Goal: Information Seeking & Learning: Find specific page/section

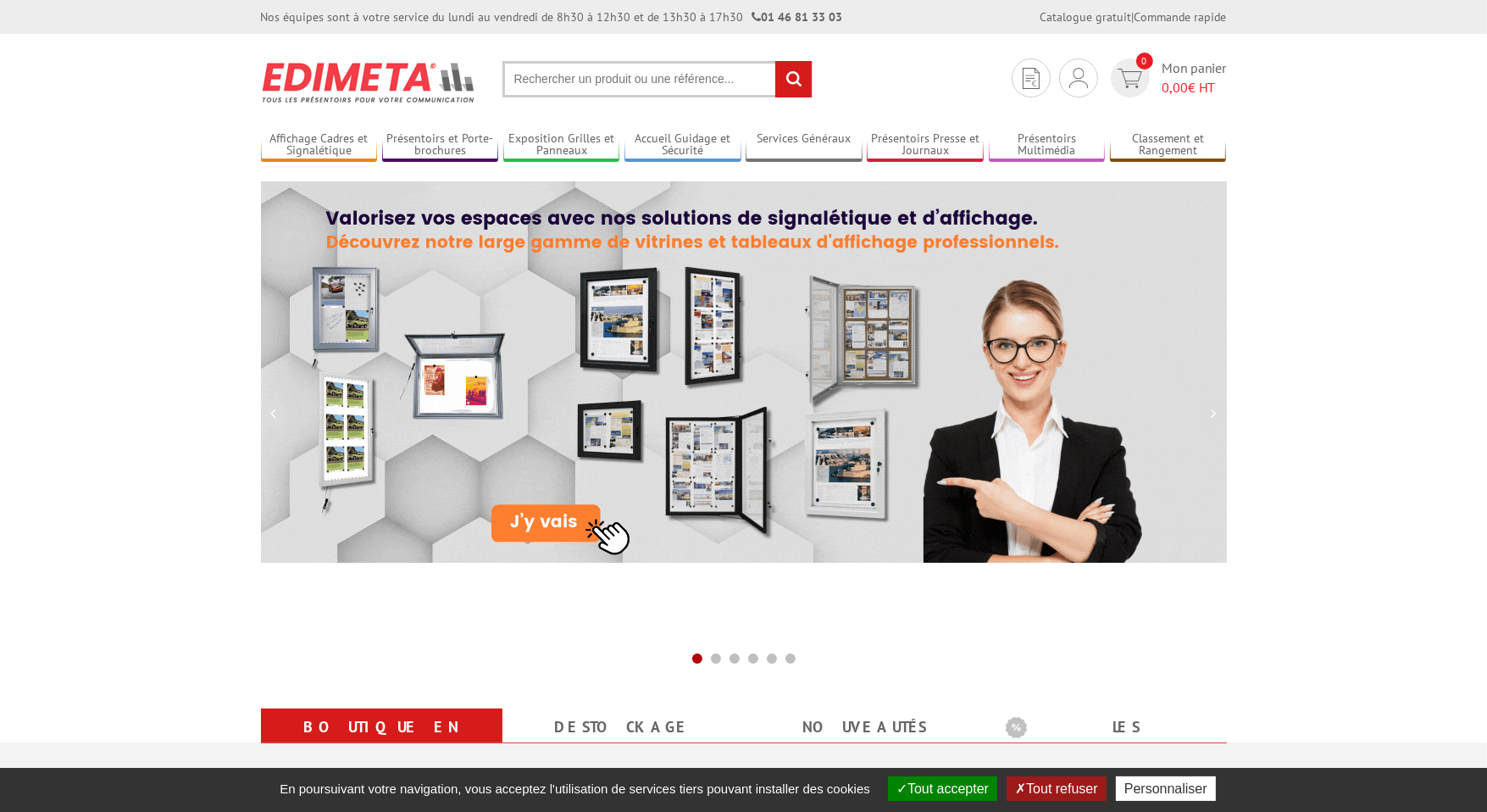
click at [572, 79] on input "text" at bounding box center [658, 79] width 311 height 37
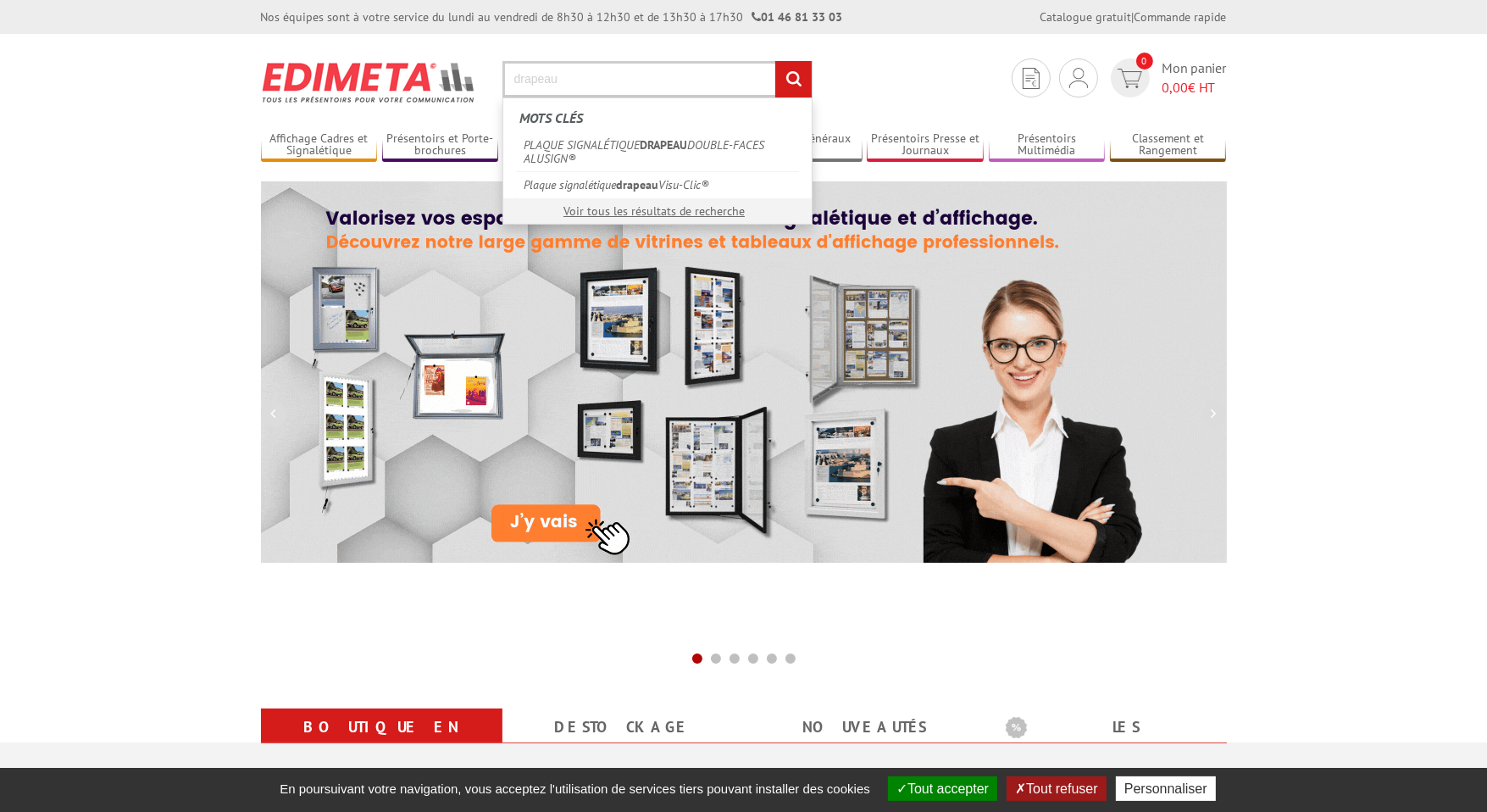
type input "drapeau"
click at [775, 61] on input "rechercher" at bounding box center [793, 79] width 37 height 37
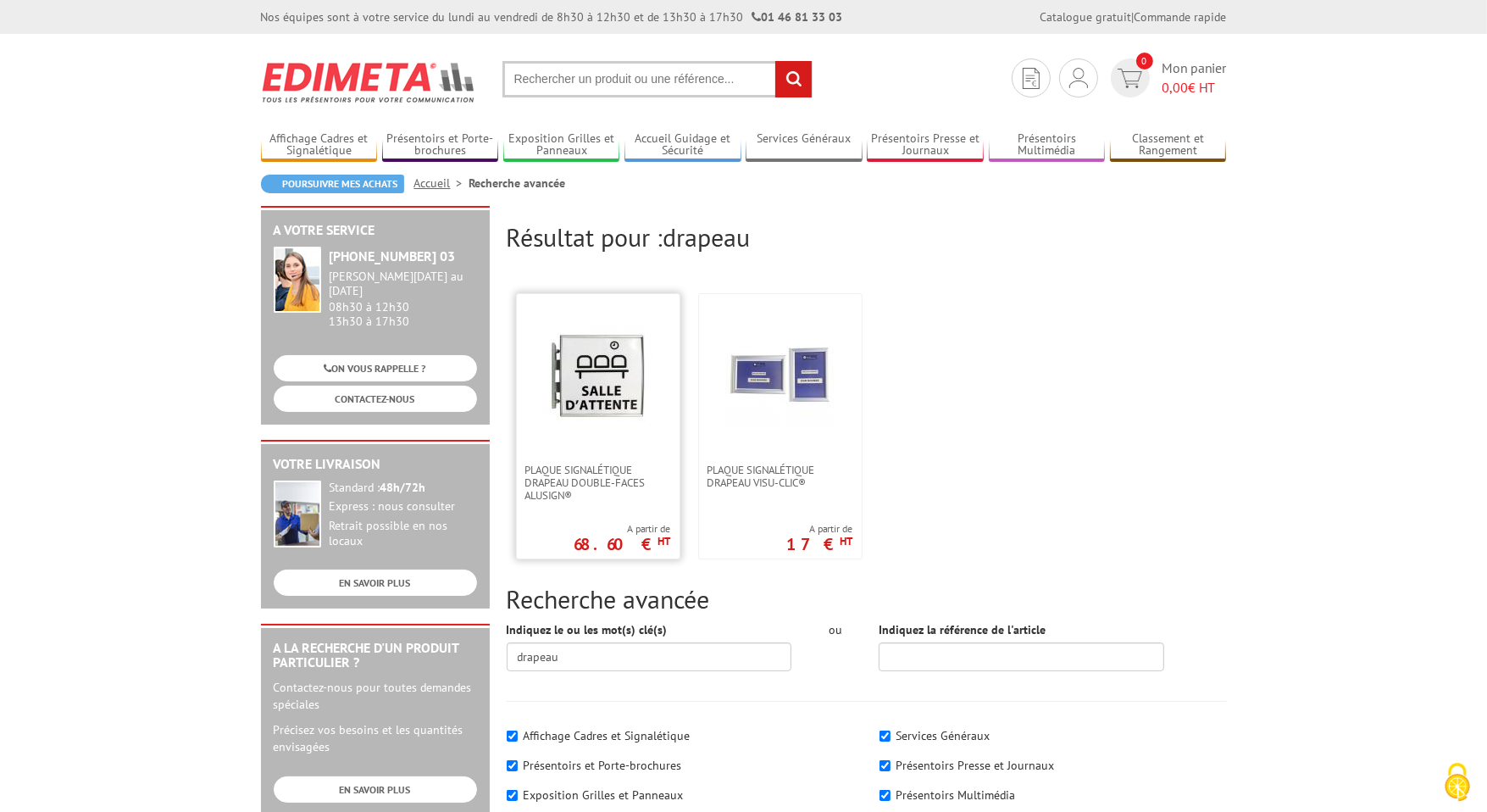
click at [592, 384] on img at bounding box center [598, 374] width 110 height 110
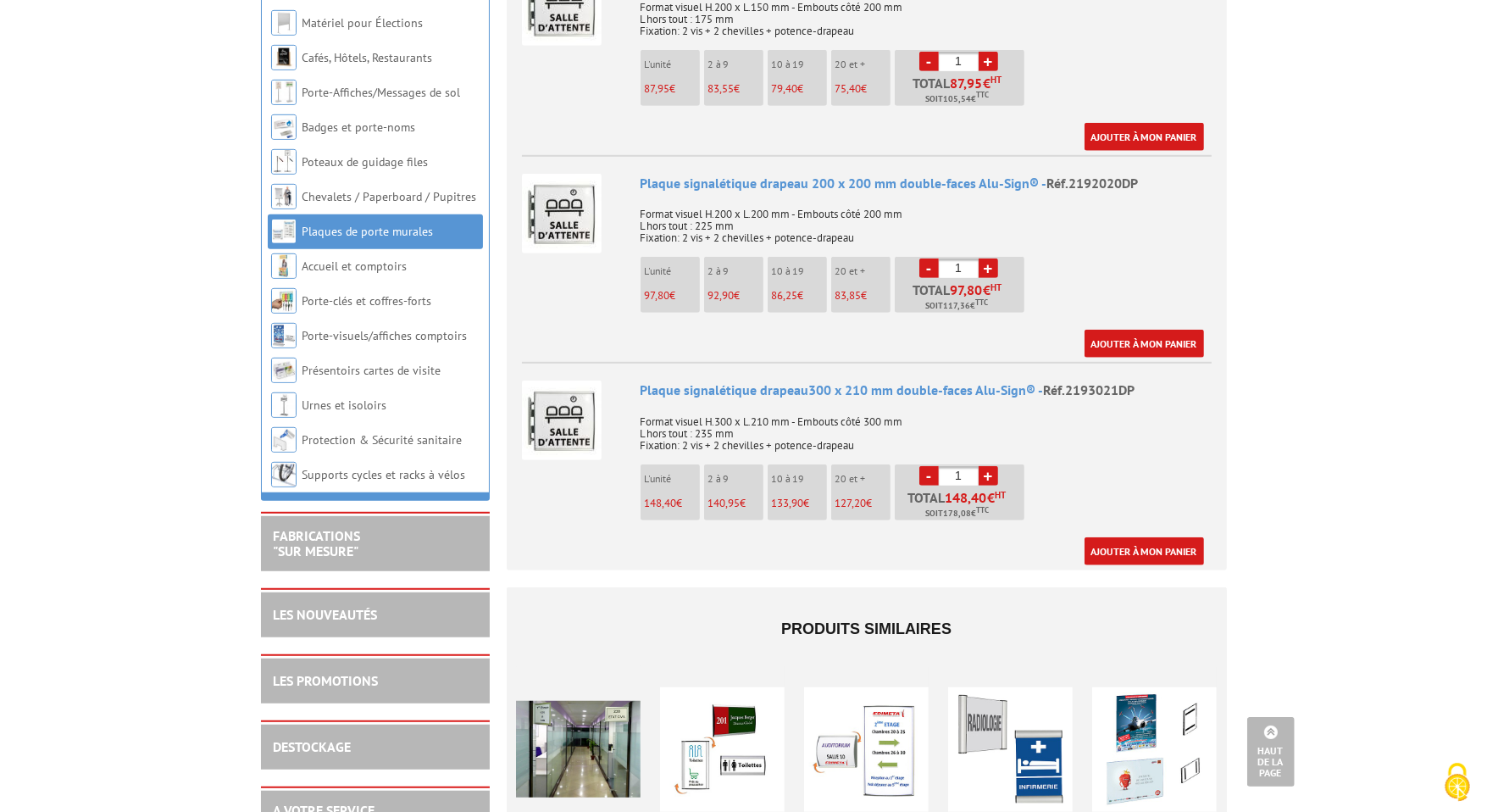
scroll to position [1271, 0]
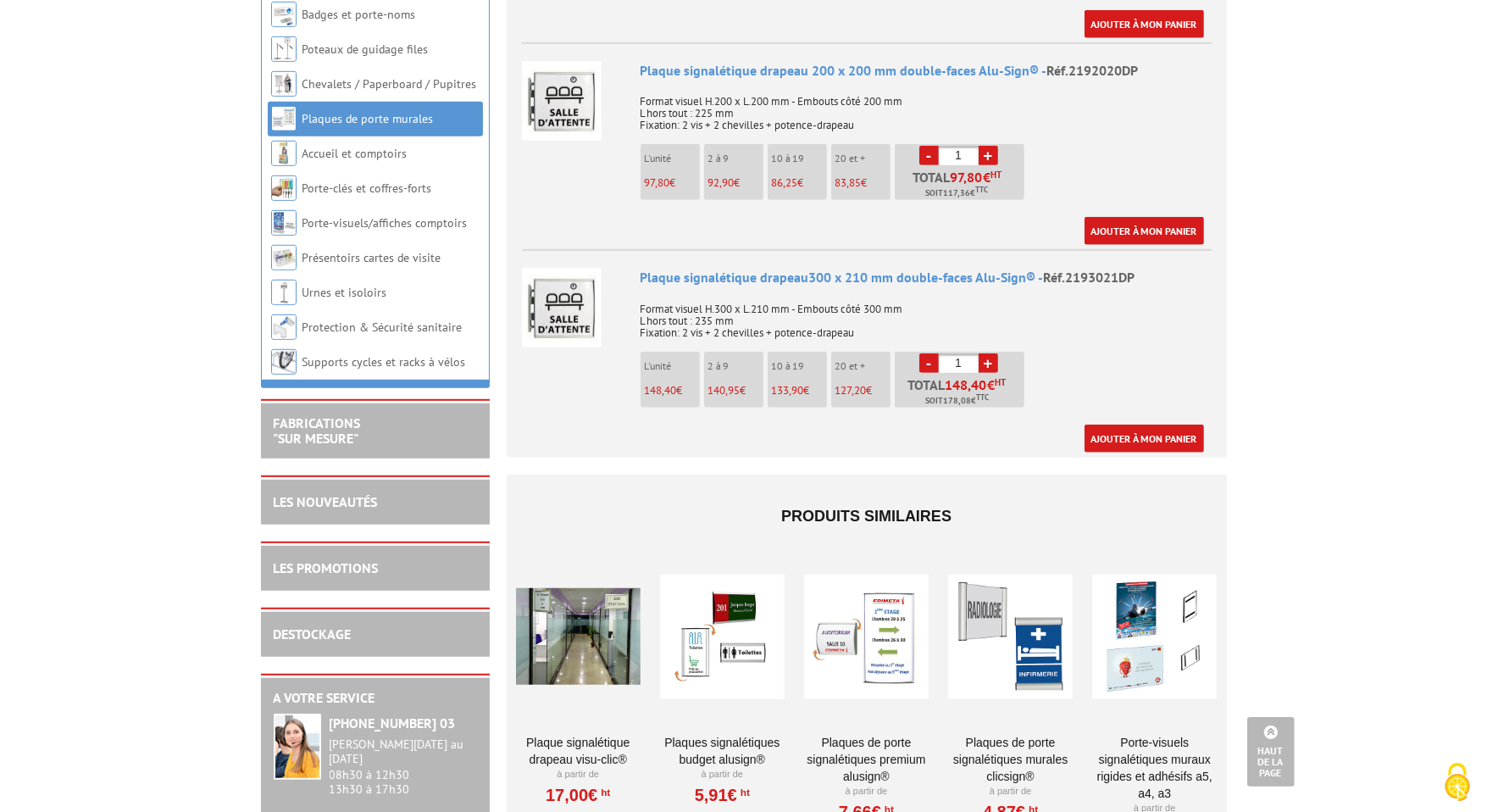
click at [554, 285] on img at bounding box center [562, 307] width 80 height 80
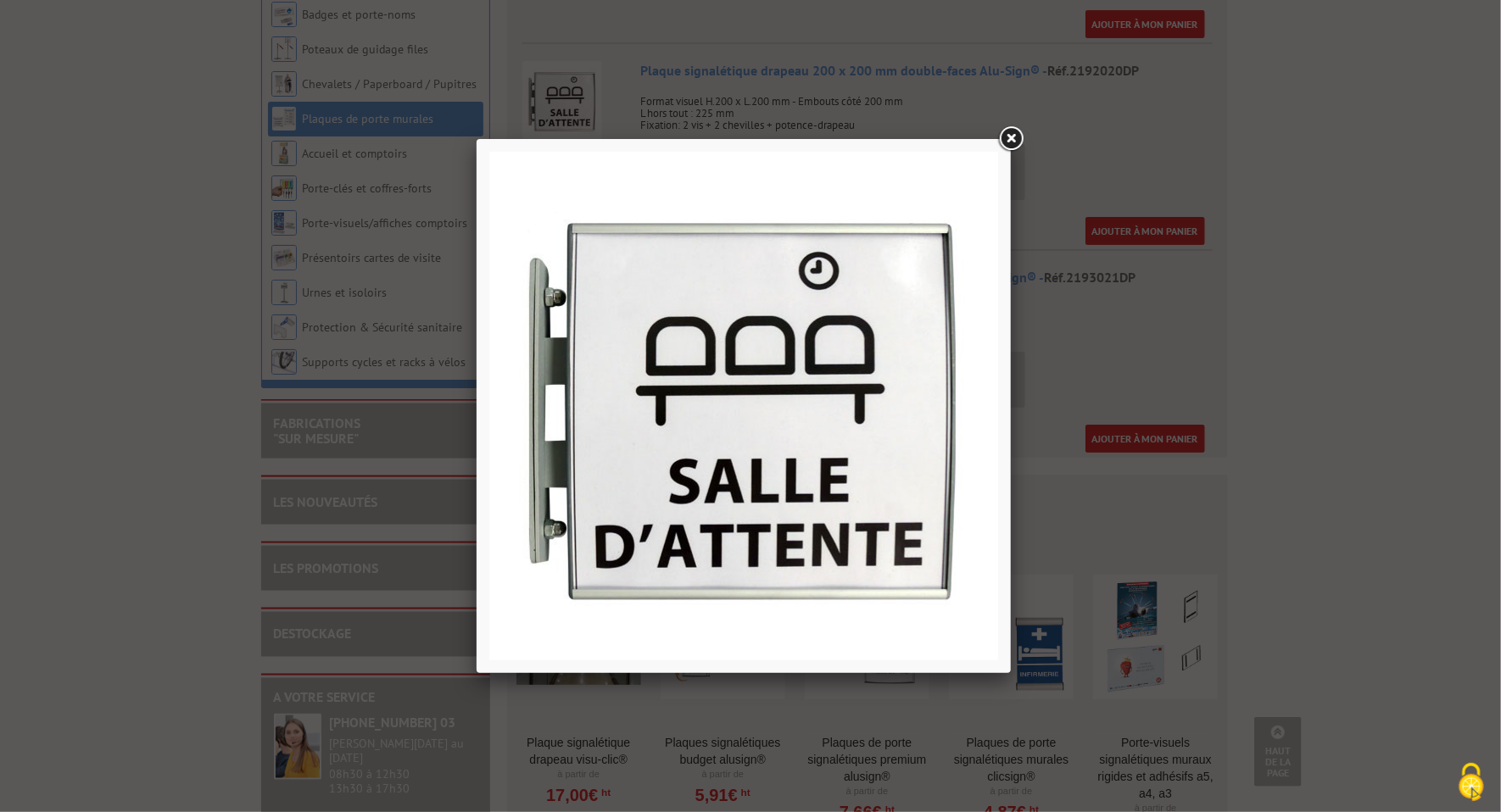
click at [1007, 140] on link at bounding box center [1011, 139] width 31 height 31
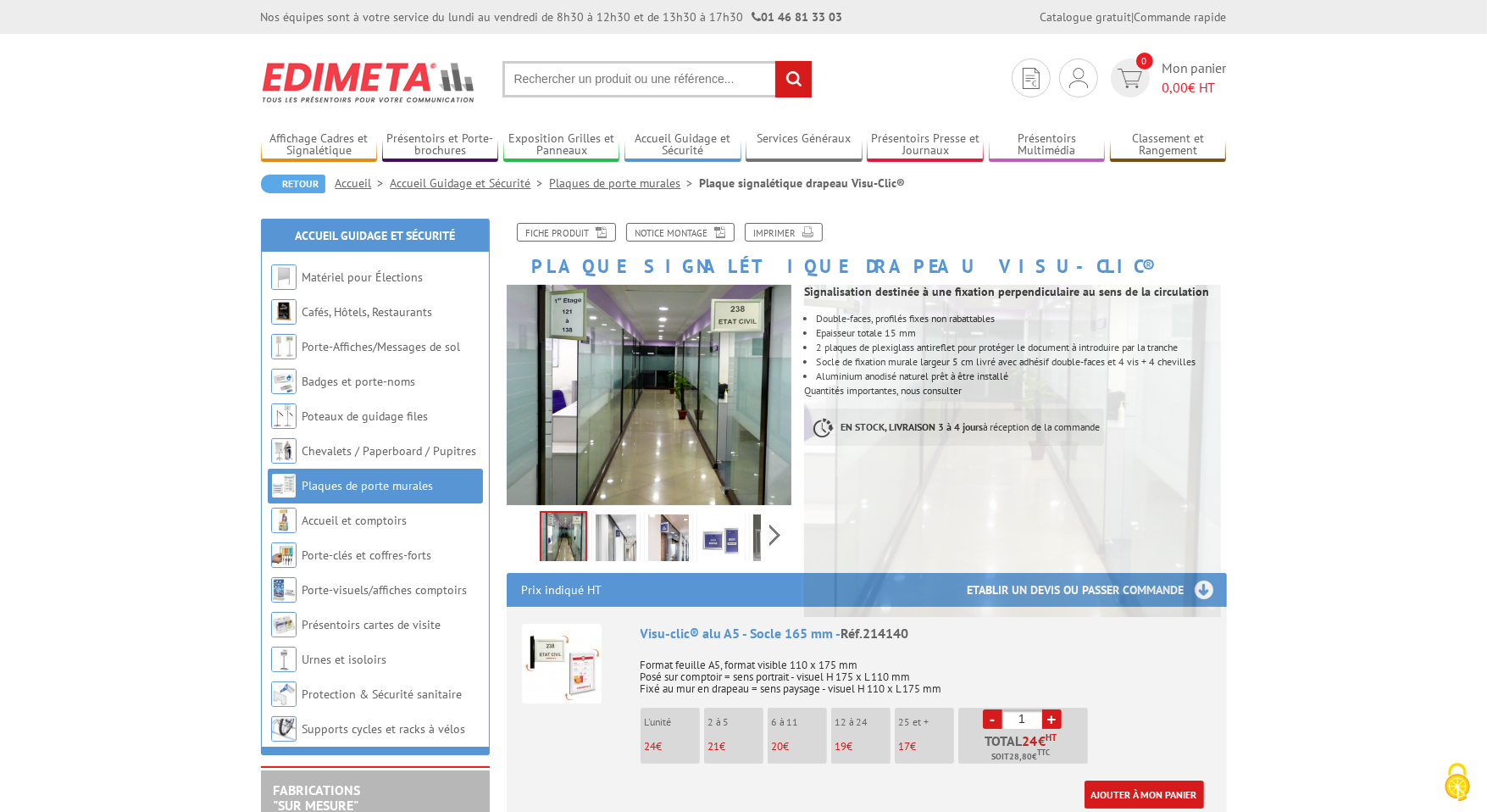
click at [617, 540] on img at bounding box center [616, 540] width 40 height 53
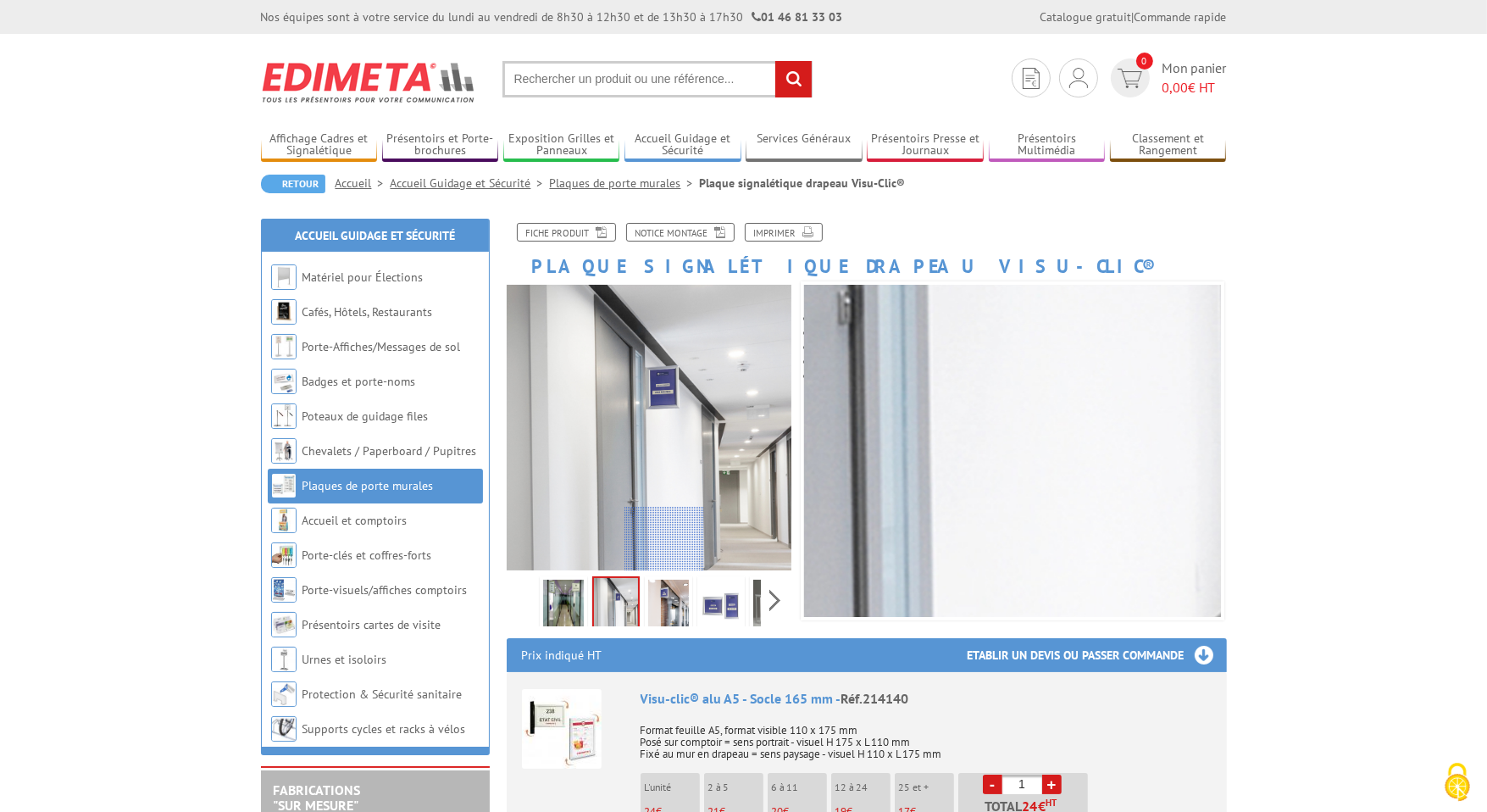
click at [664, 540] on div at bounding box center [664, 538] width 80 height 64
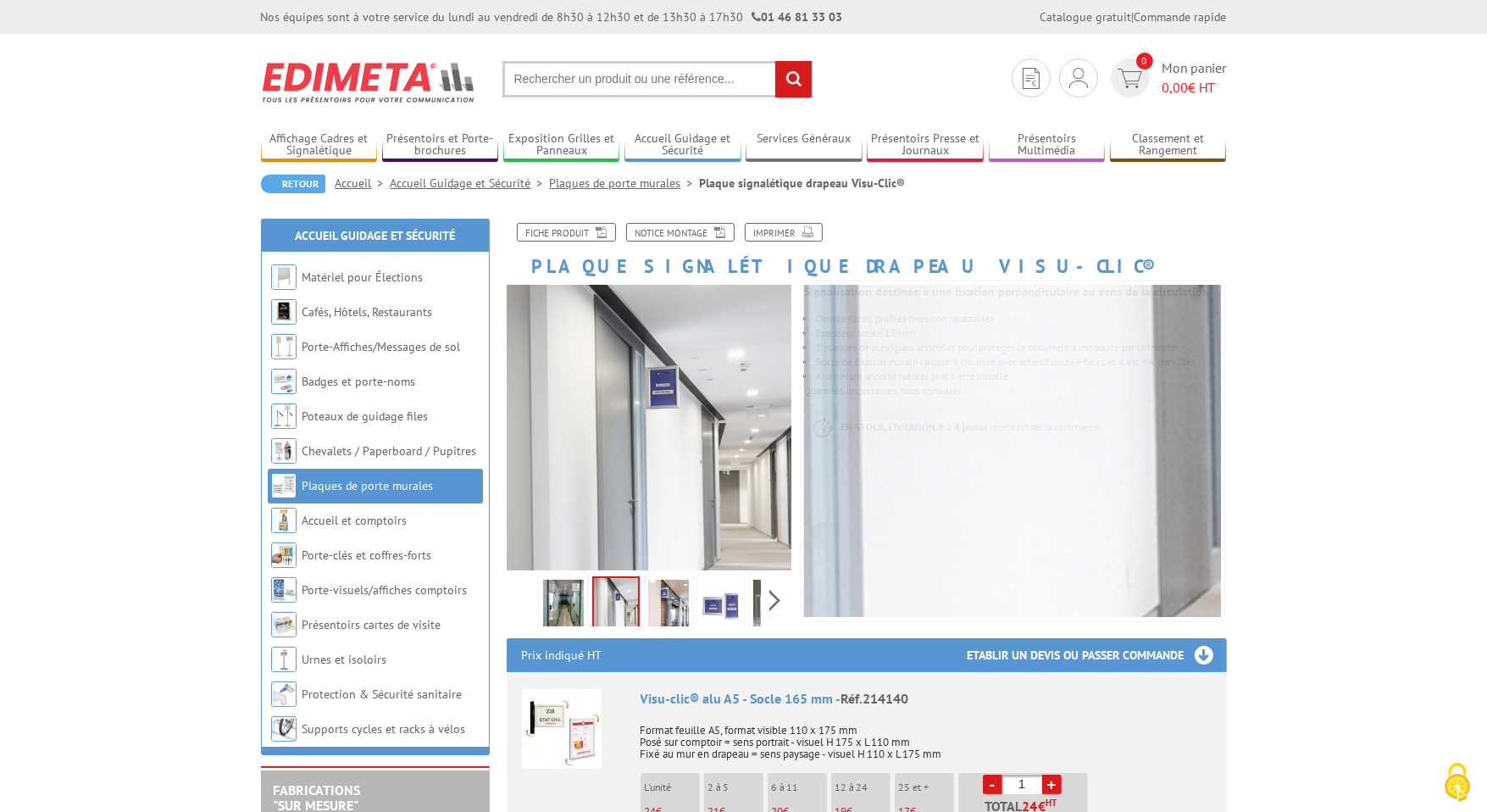
click at [672, 594] on img at bounding box center [668, 606] width 40 height 53
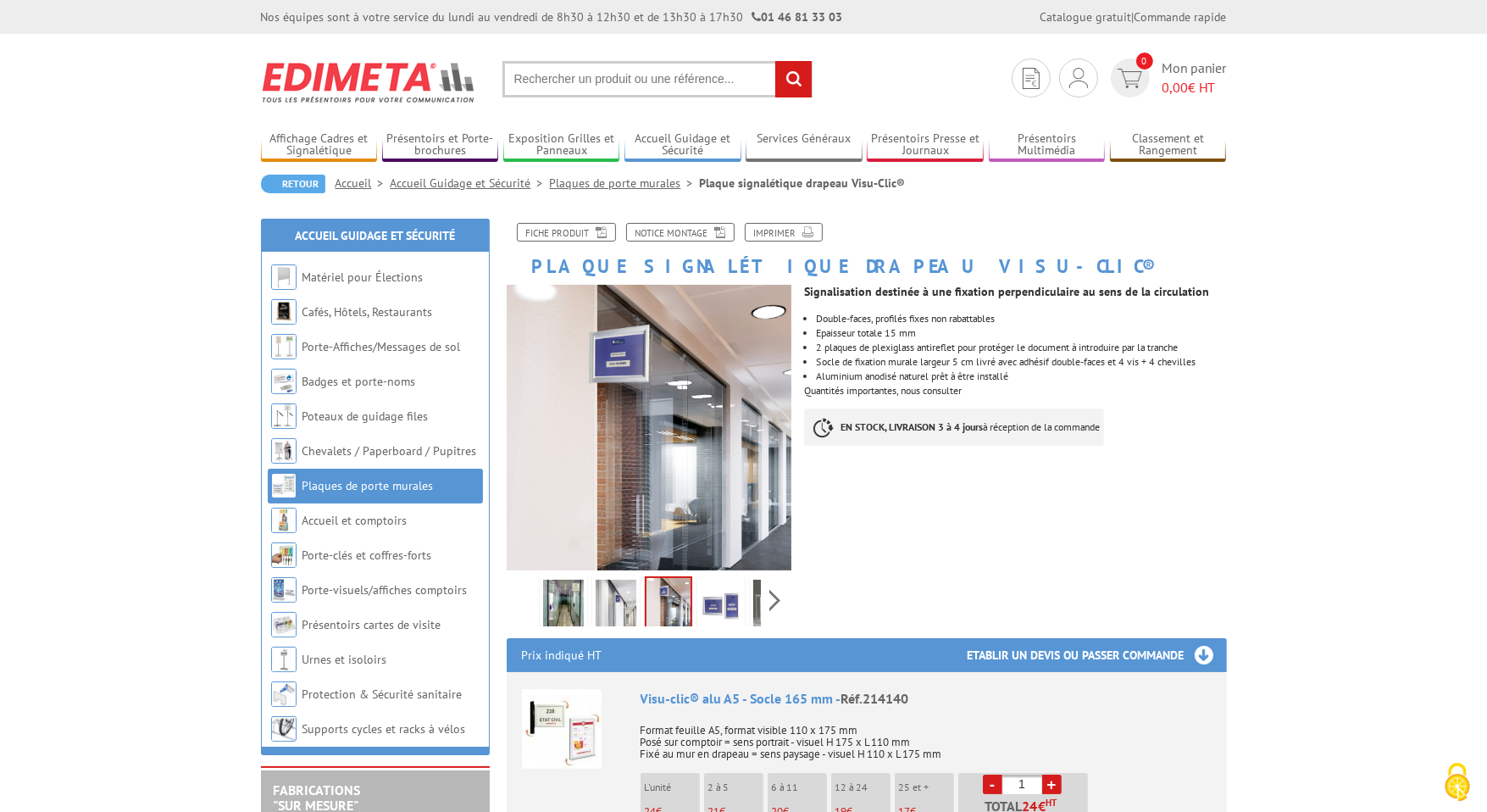
click at [703, 598] on img at bounding box center [721, 606] width 40 height 53
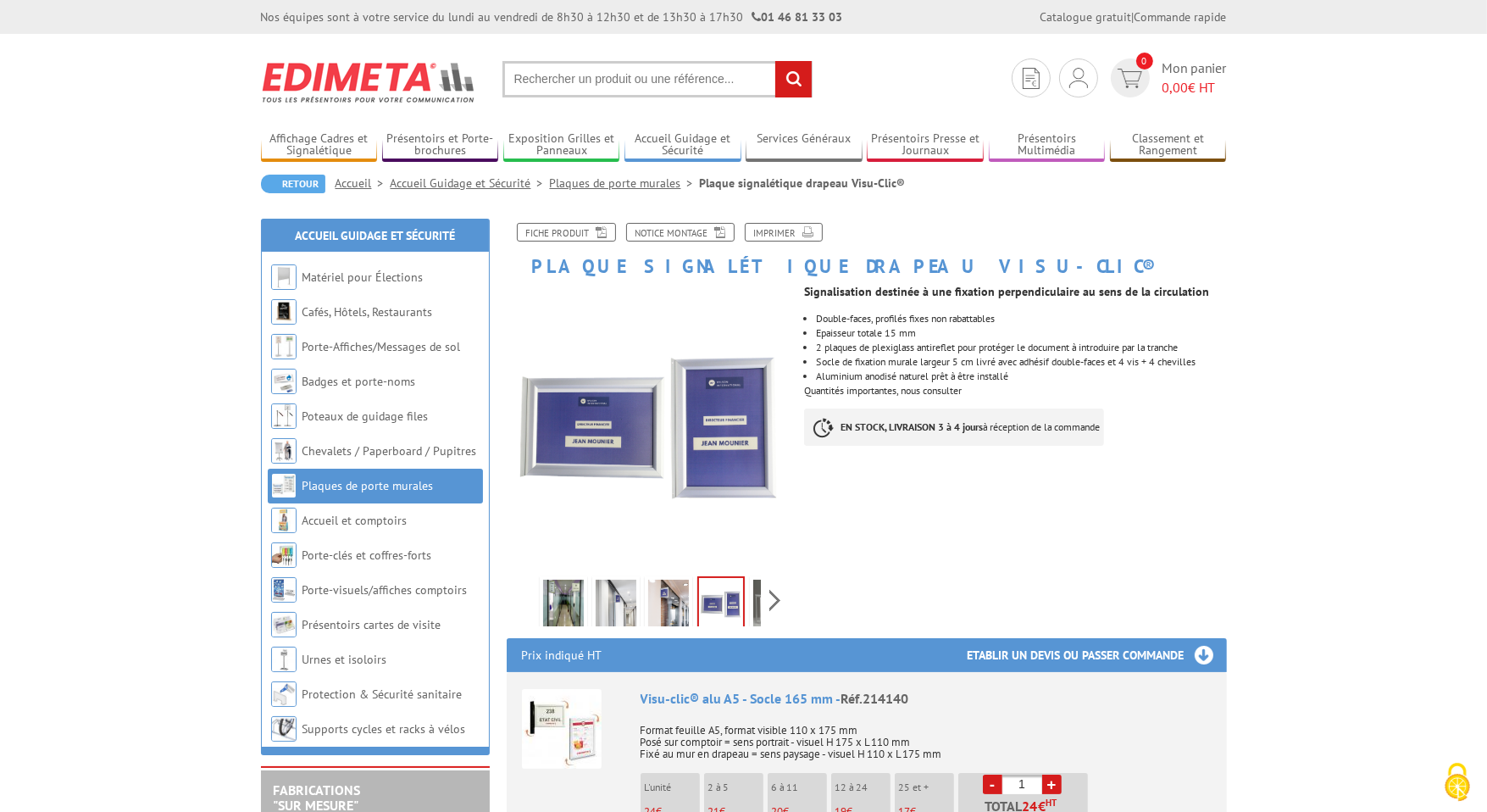
click at [571, 597] on img at bounding box center [563, 606] width 40 height 53
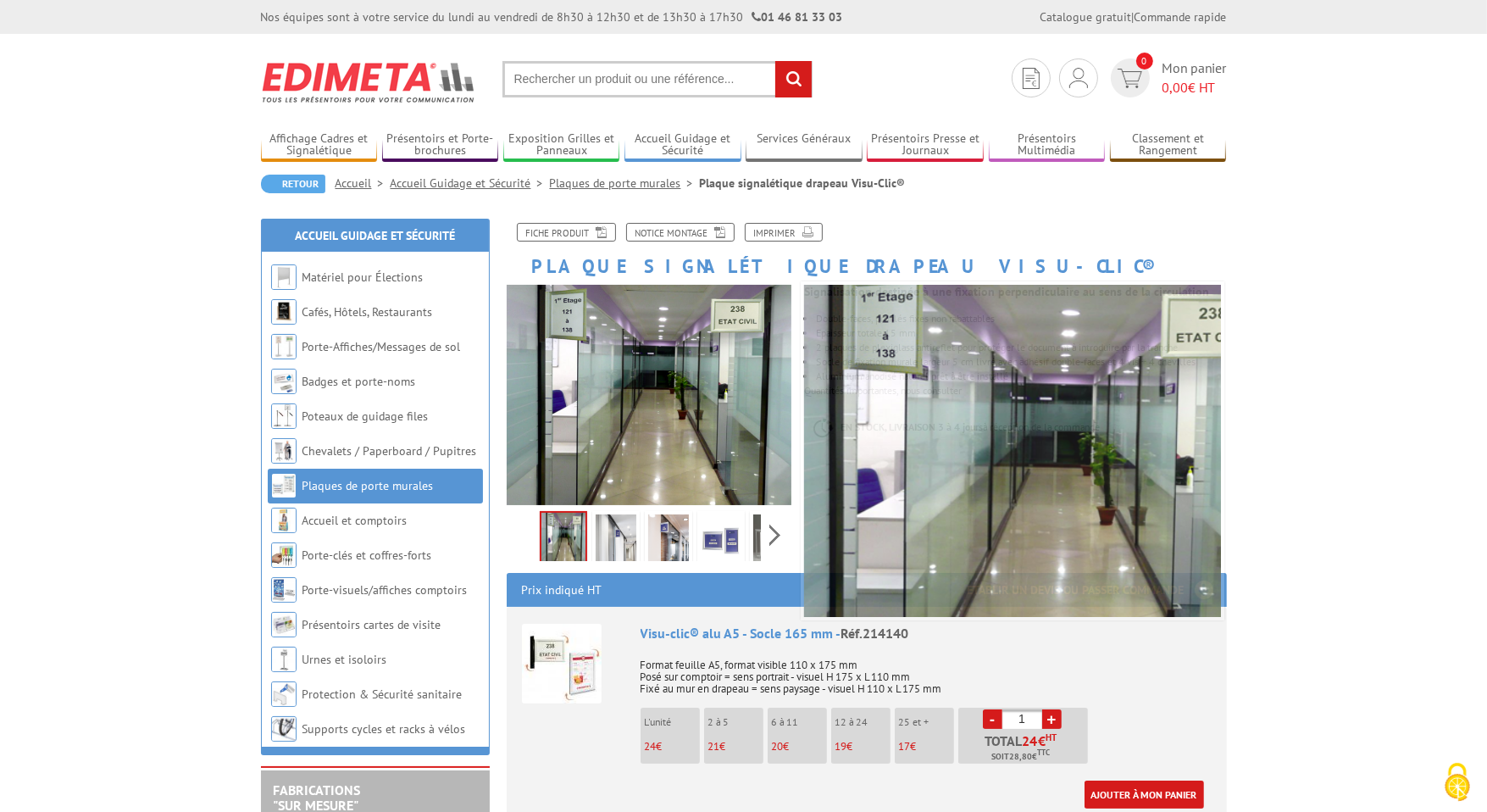
scroll to position [84, 0]
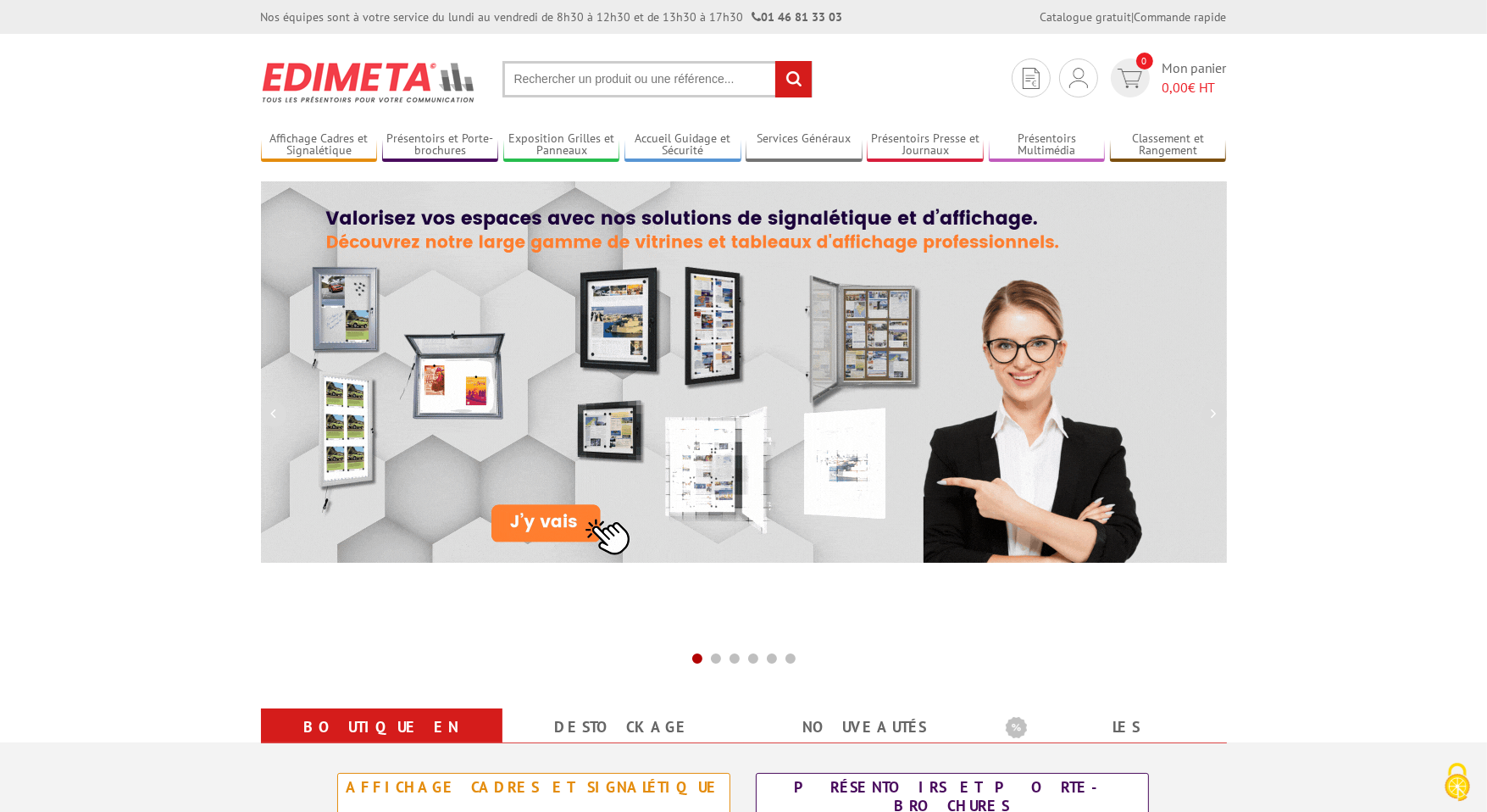
click at [563, 65] on input "text" at bounding box center [658, 79] width 311 height 37
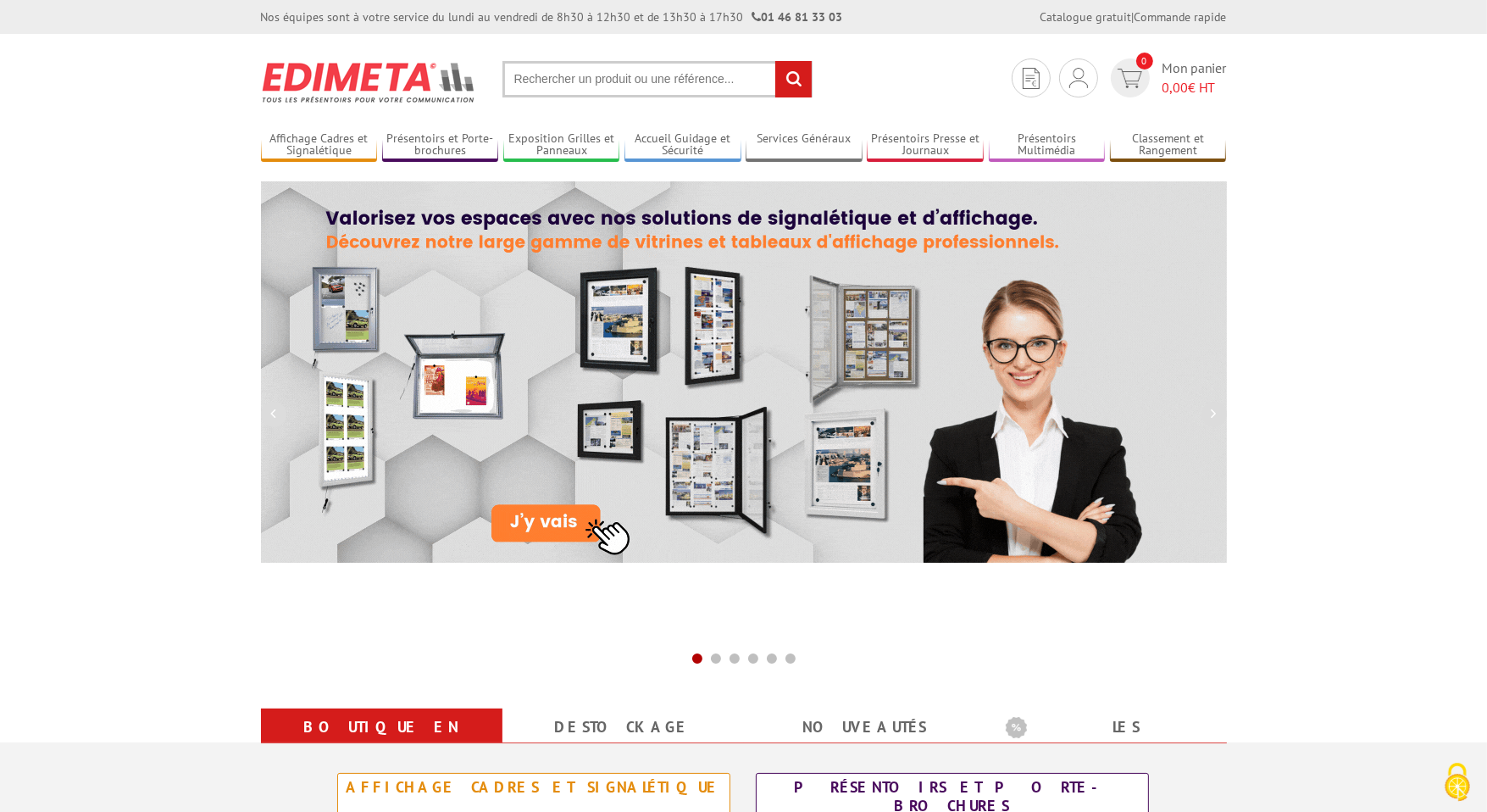
paste input "214141"
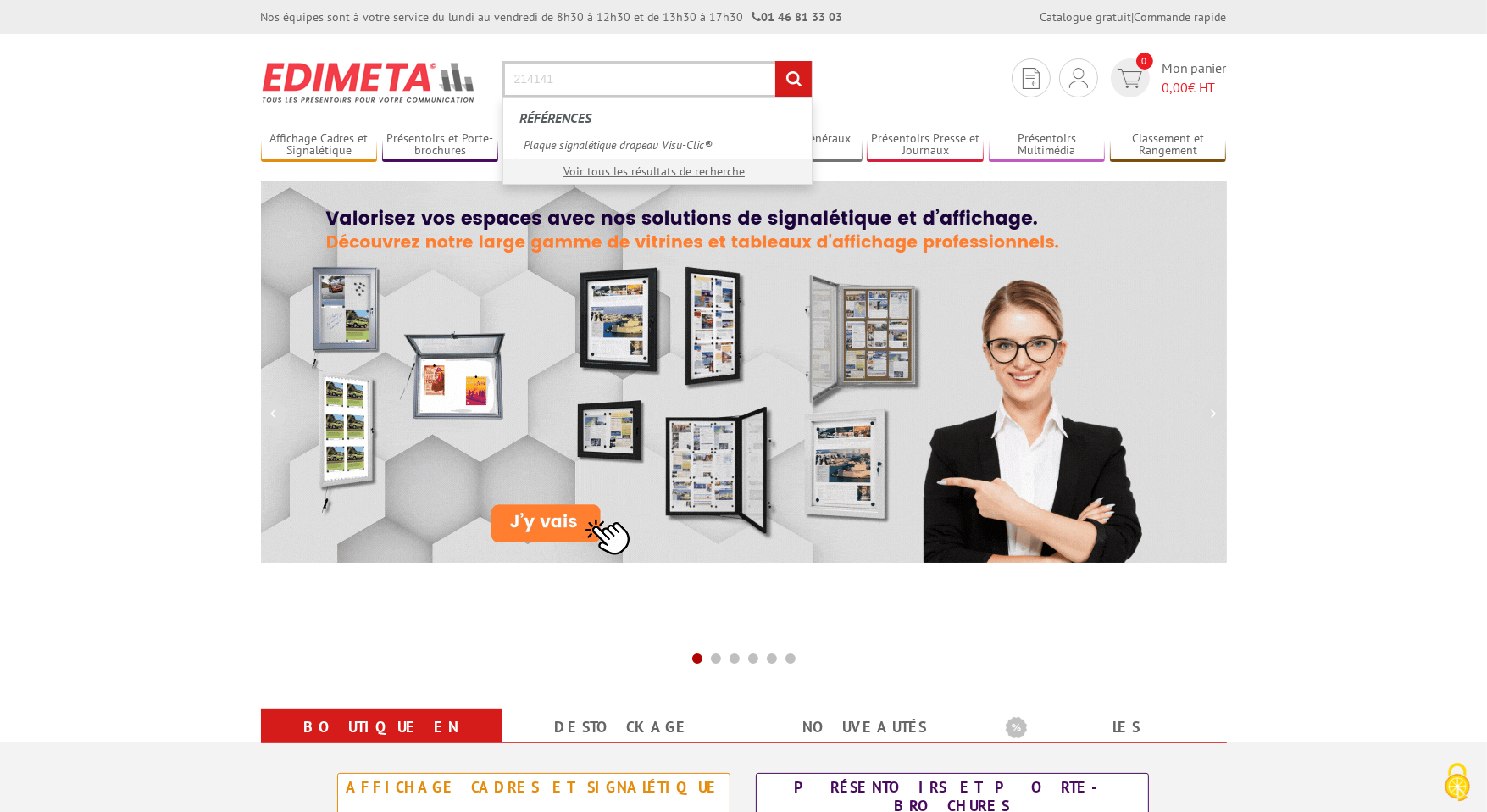
type input "214141"
click at [775, 61] on input "rechercher" at bounding box center [793, 79] width 37 height 37
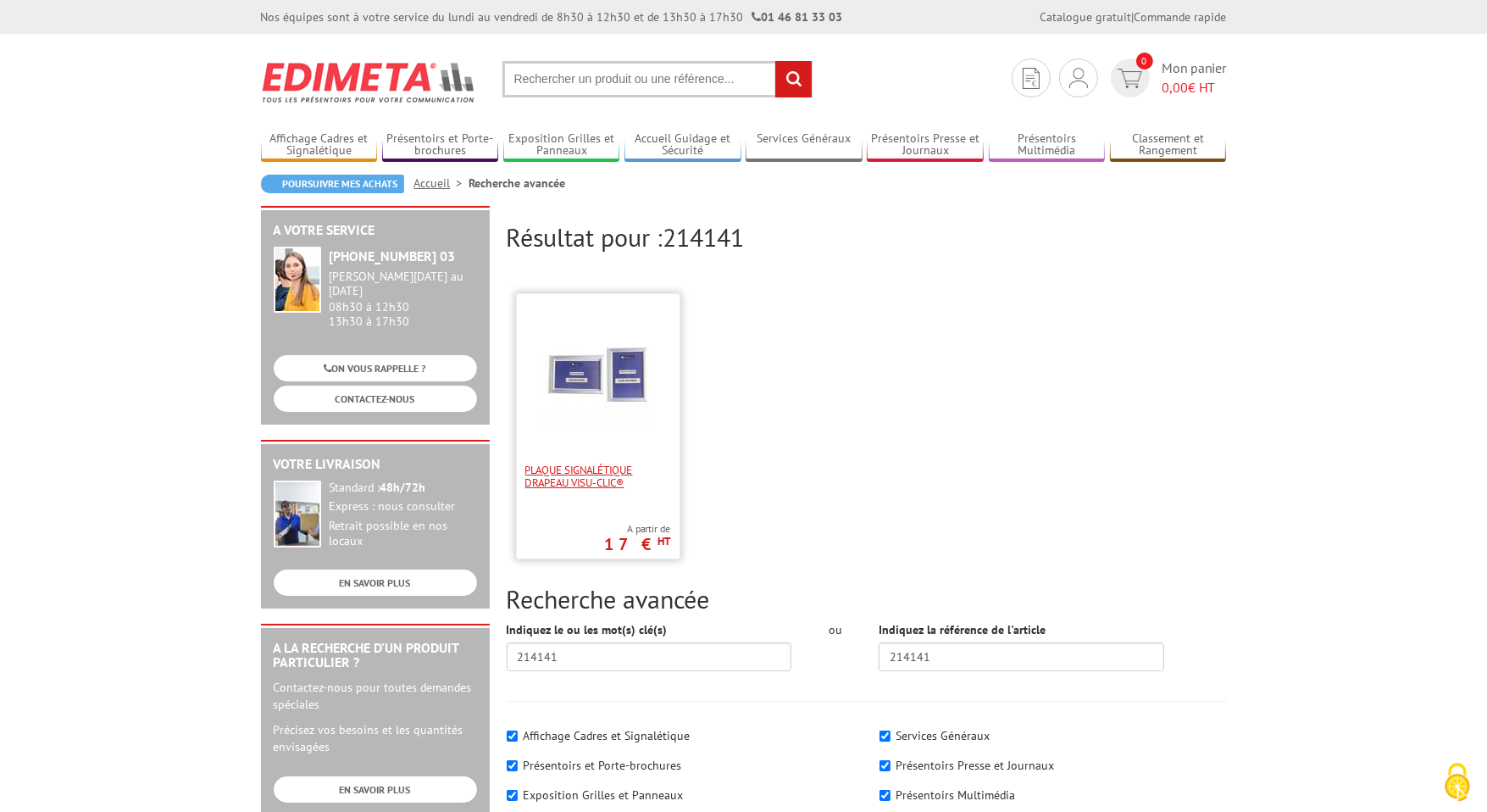
click at [559, 472] on span "Plaque signalétique drapeau Visu-Clic®" at bounding box center [599, 476] width 145 height 25
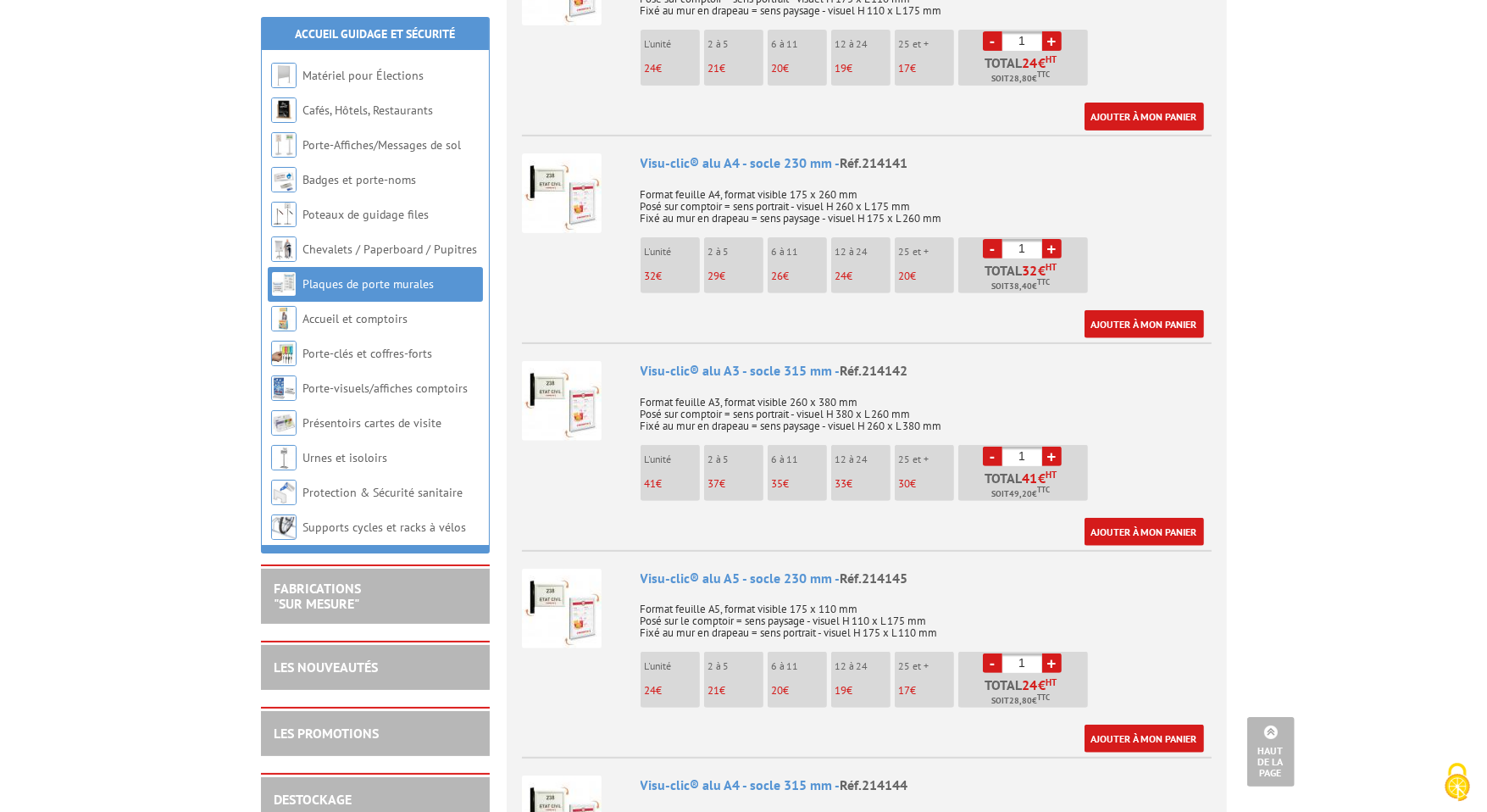
scroll to position [170, 0]
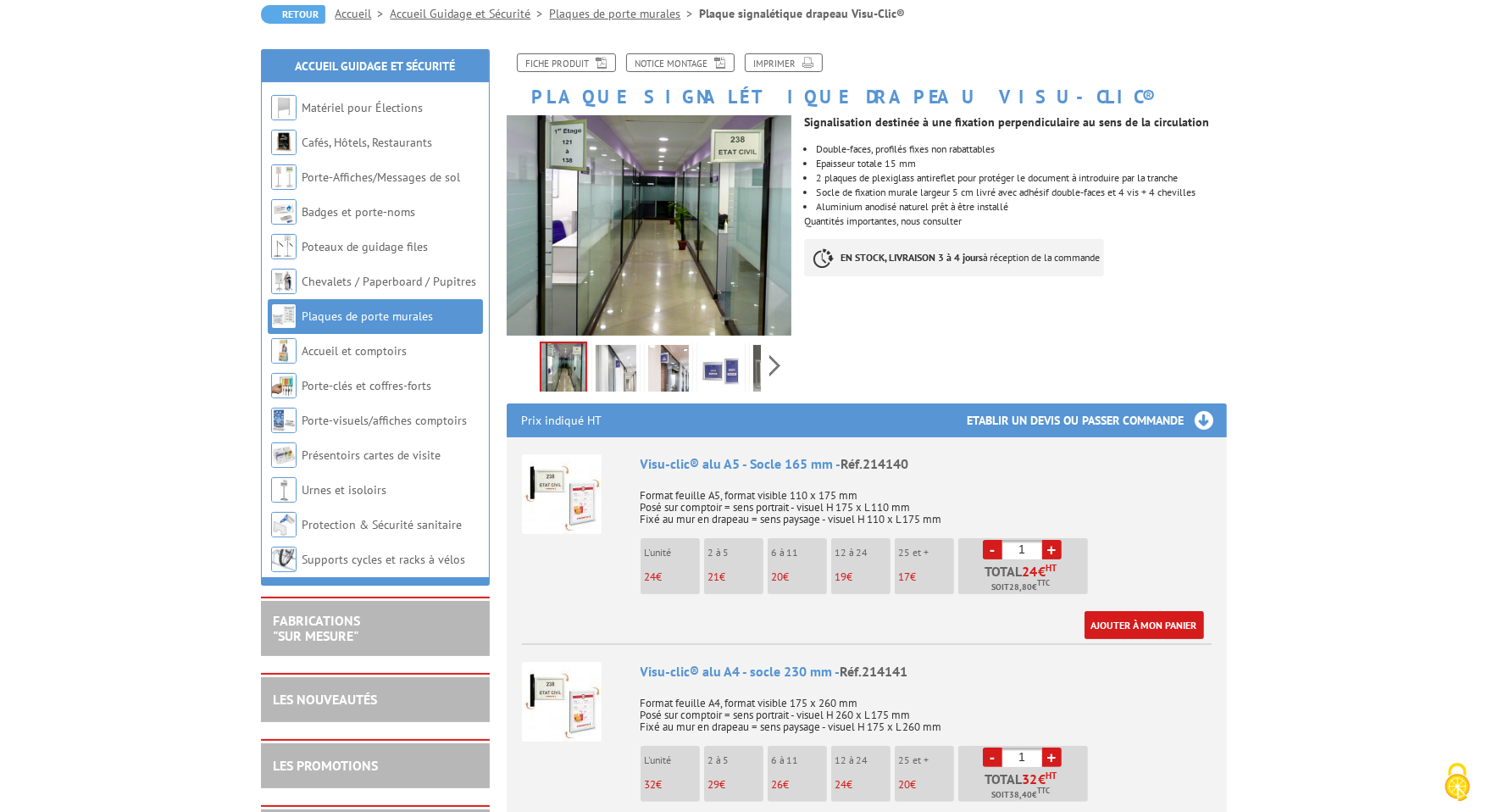
click at [627, 373] on img at bounding box center [616, 371] width 40 height 53
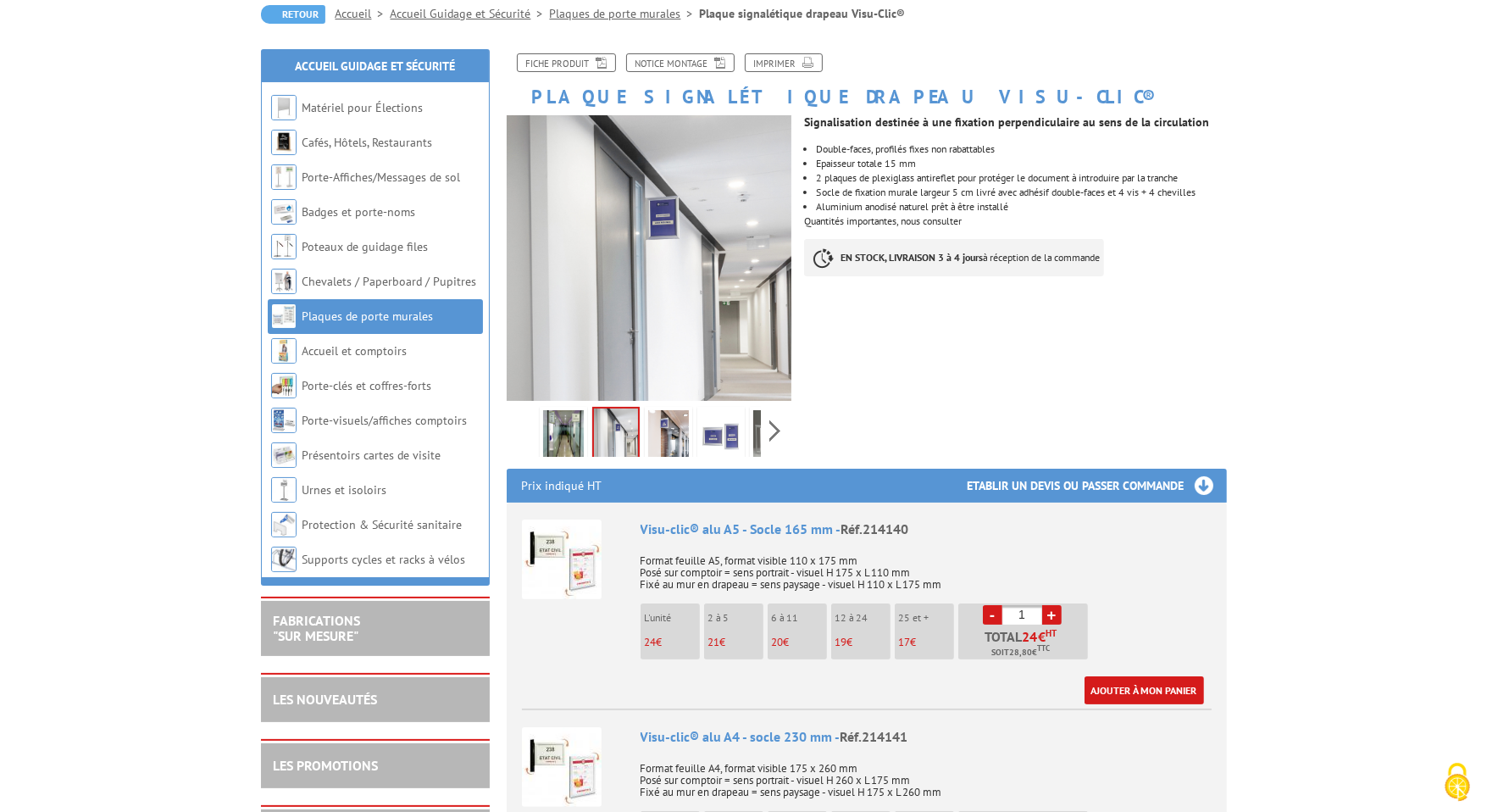
click at [678, 436] on img at bounding box center [668, 436] width 40 height 53
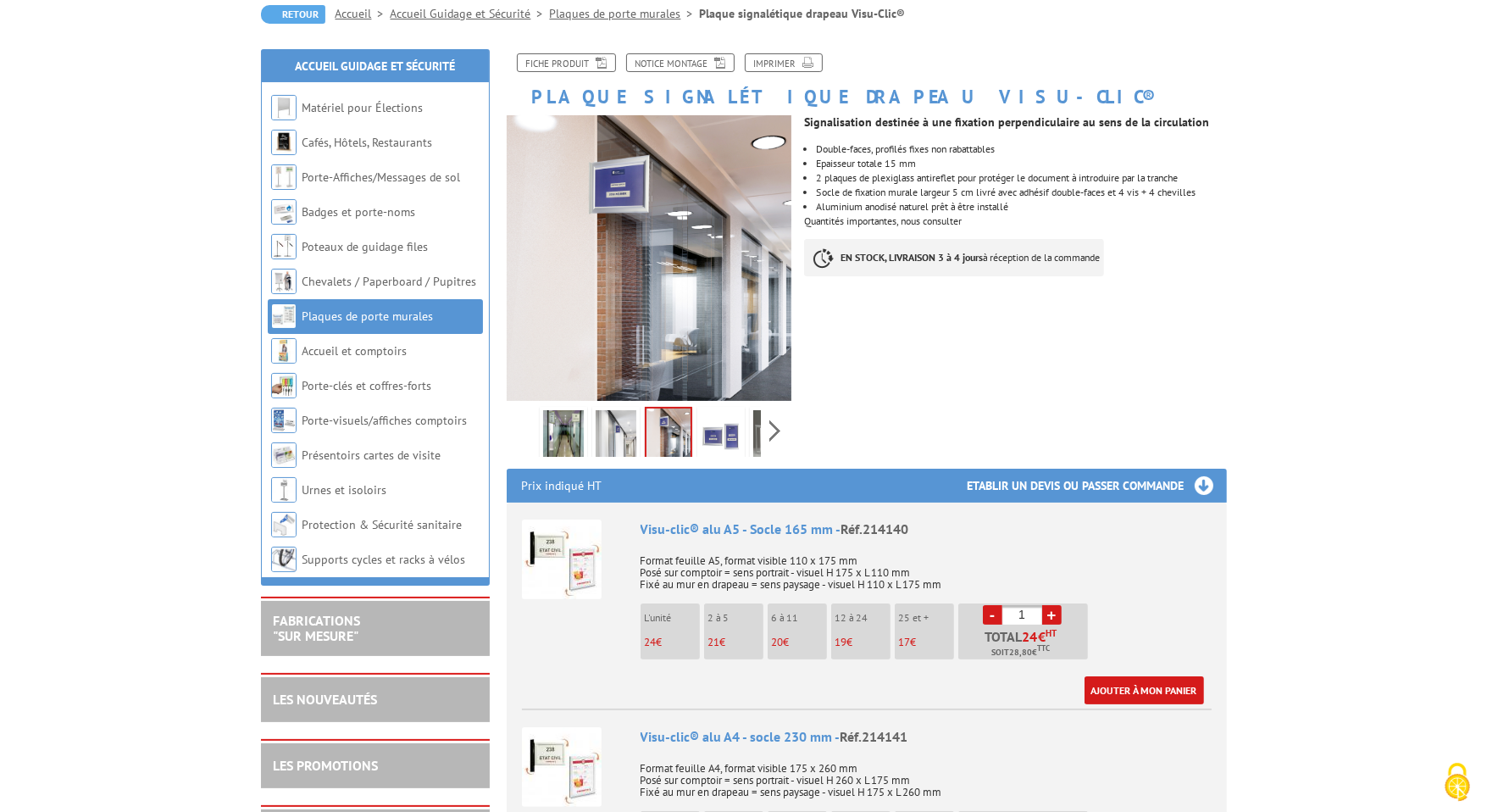
click at [720, 441] on img at bounding box center [721, 436] width 40 height 53
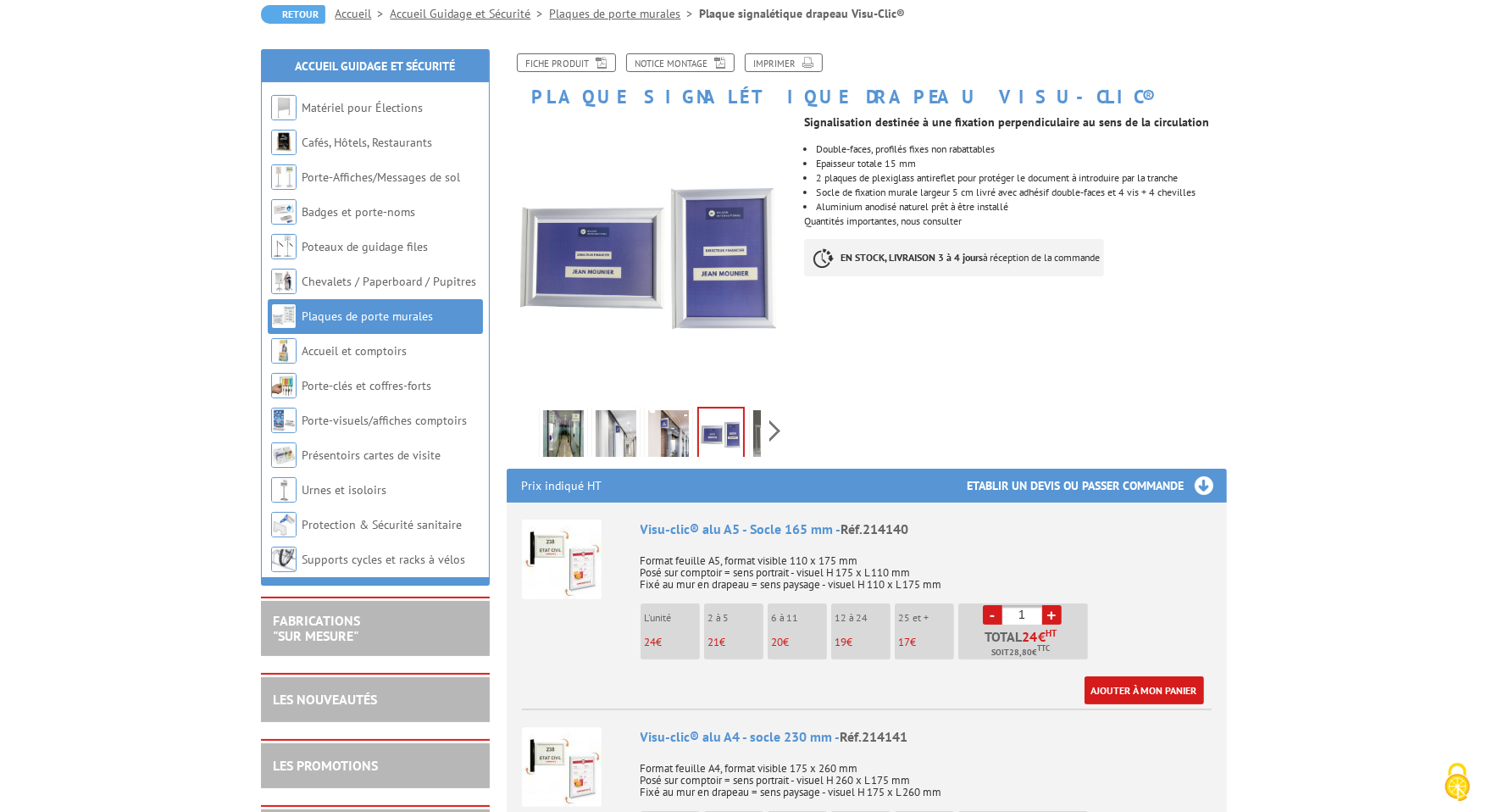
click at [756, 439] on img at bounding box center [774, 436] width 40 height 53
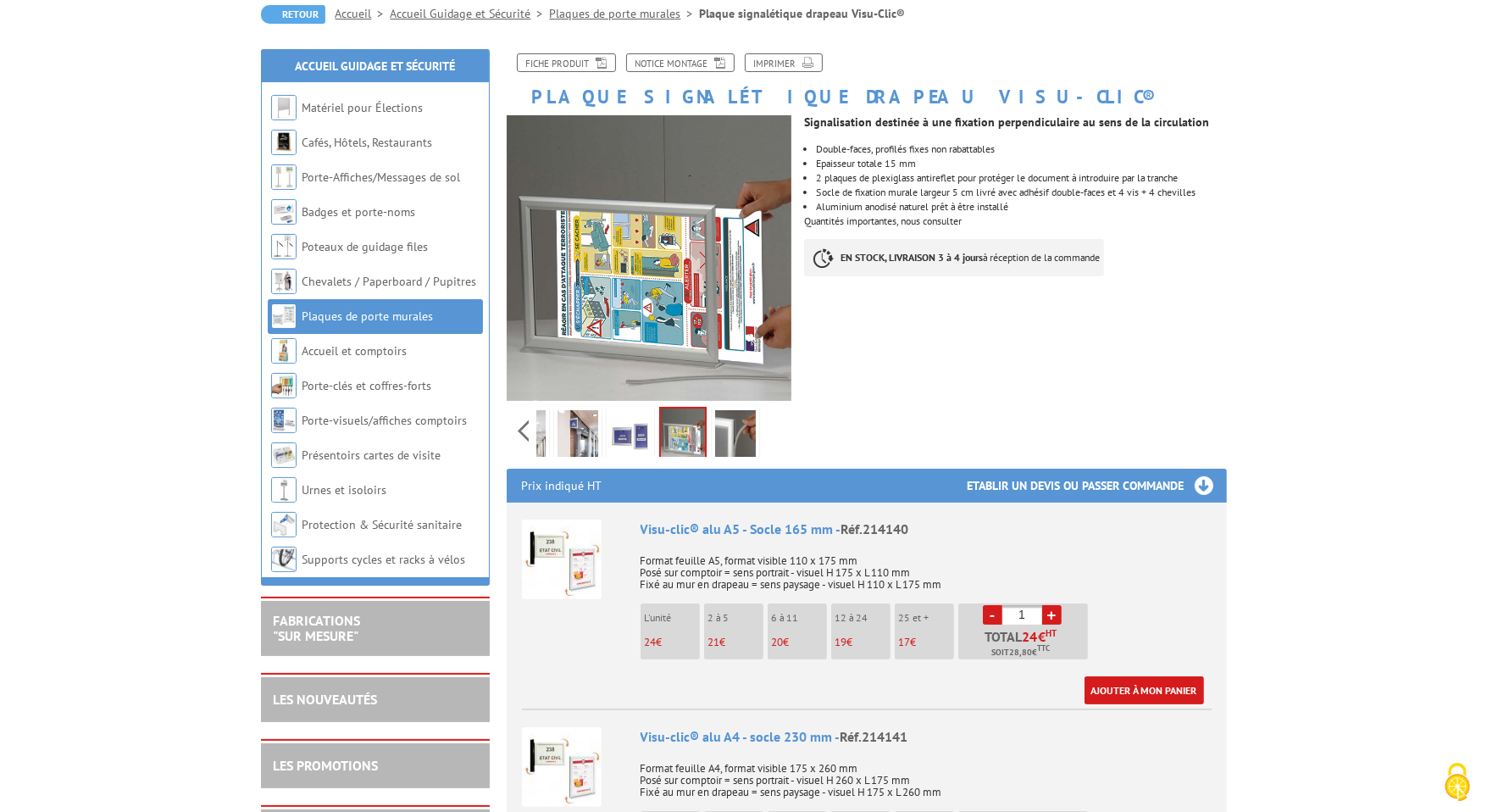
click at [727, 438] on img at bounding box center [735, 436] width 40 height 53
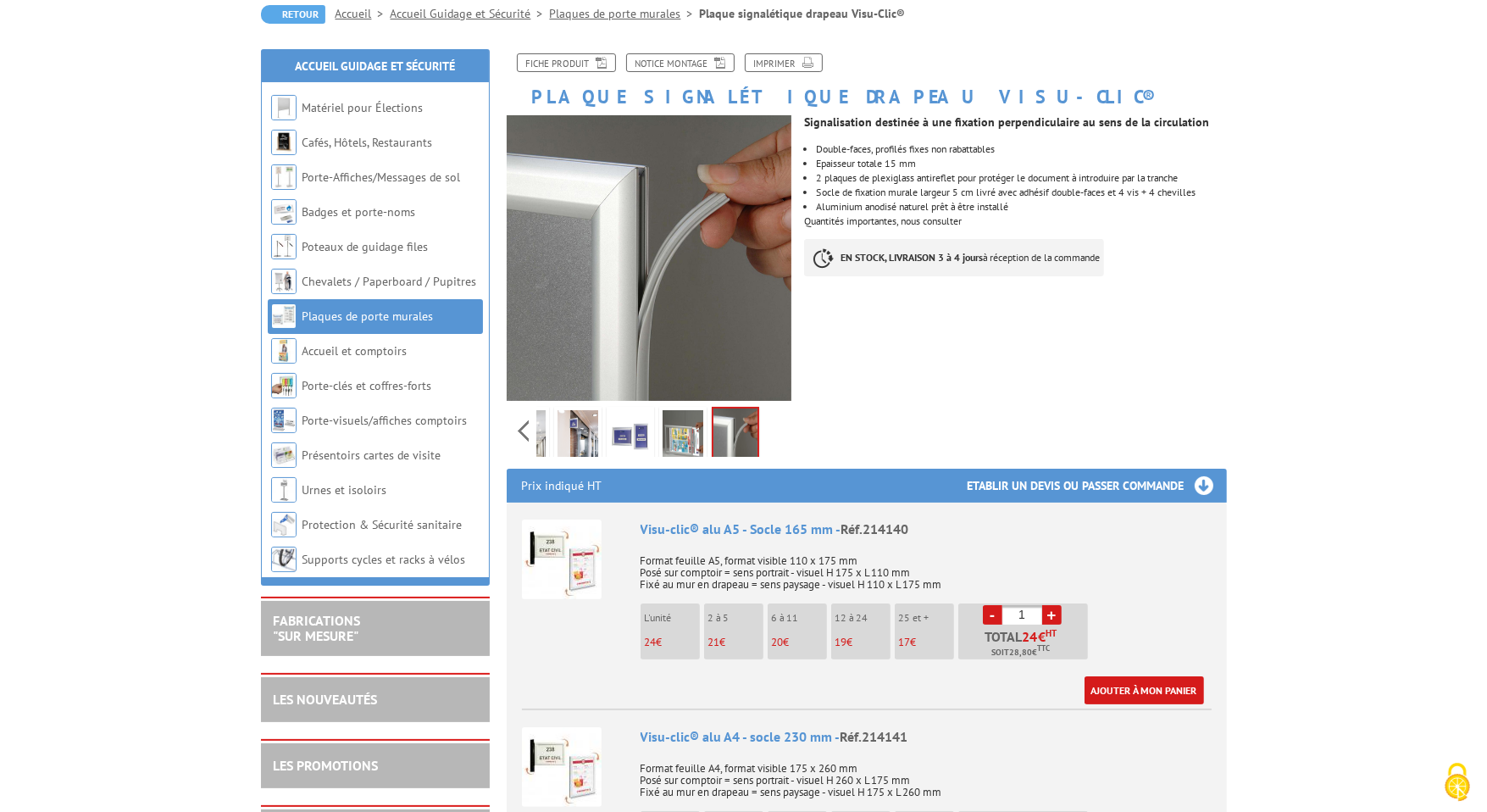
click at [573, 432] on img at bounding box center [577, 436] width 40 height 53
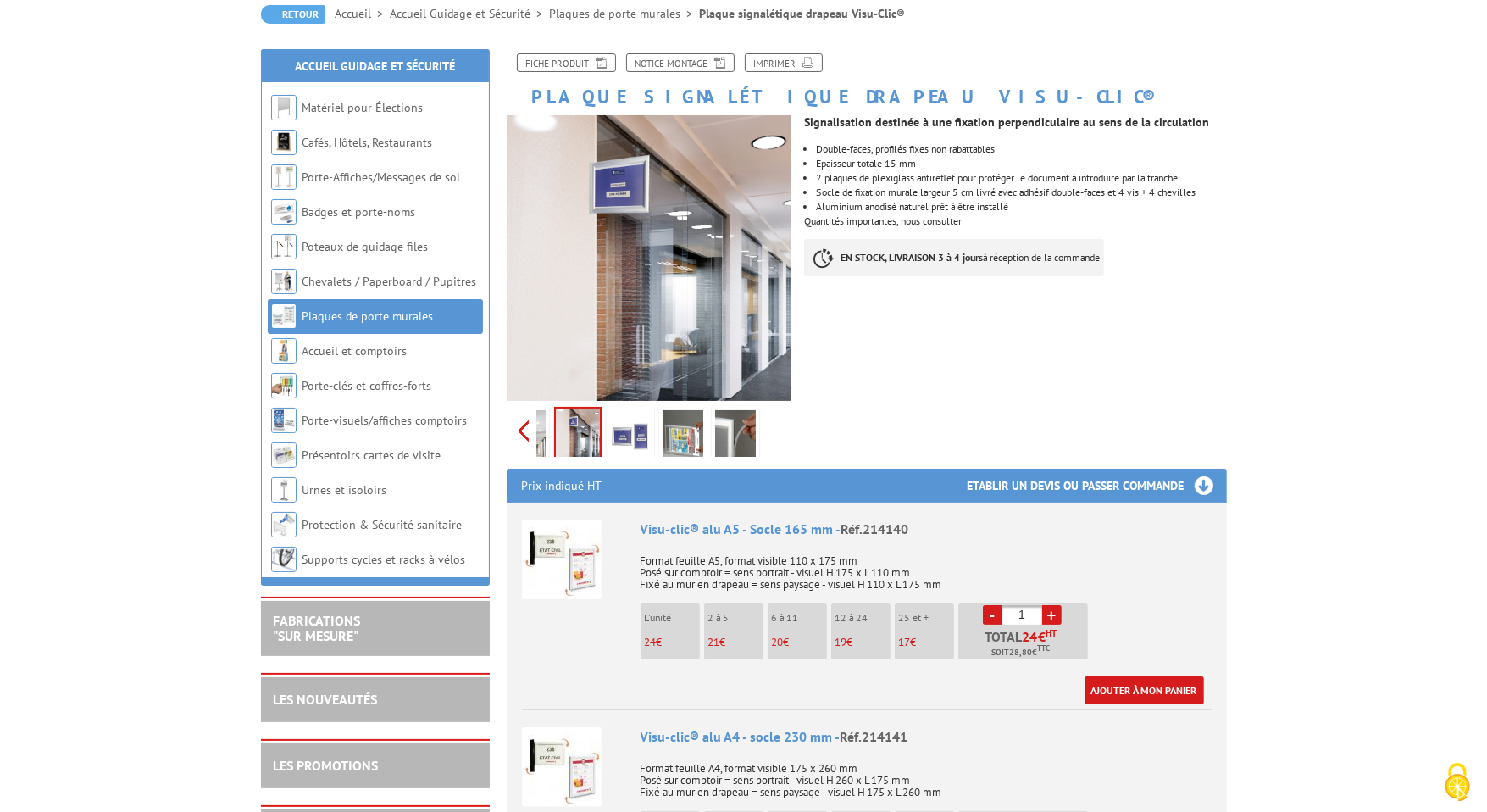
click at [525, 428] on div "Previous Next" at bounding box center [650, 431] width 285 height 59
click at [590, 425] on li at bounding box center [616, 430] width 53 height 53
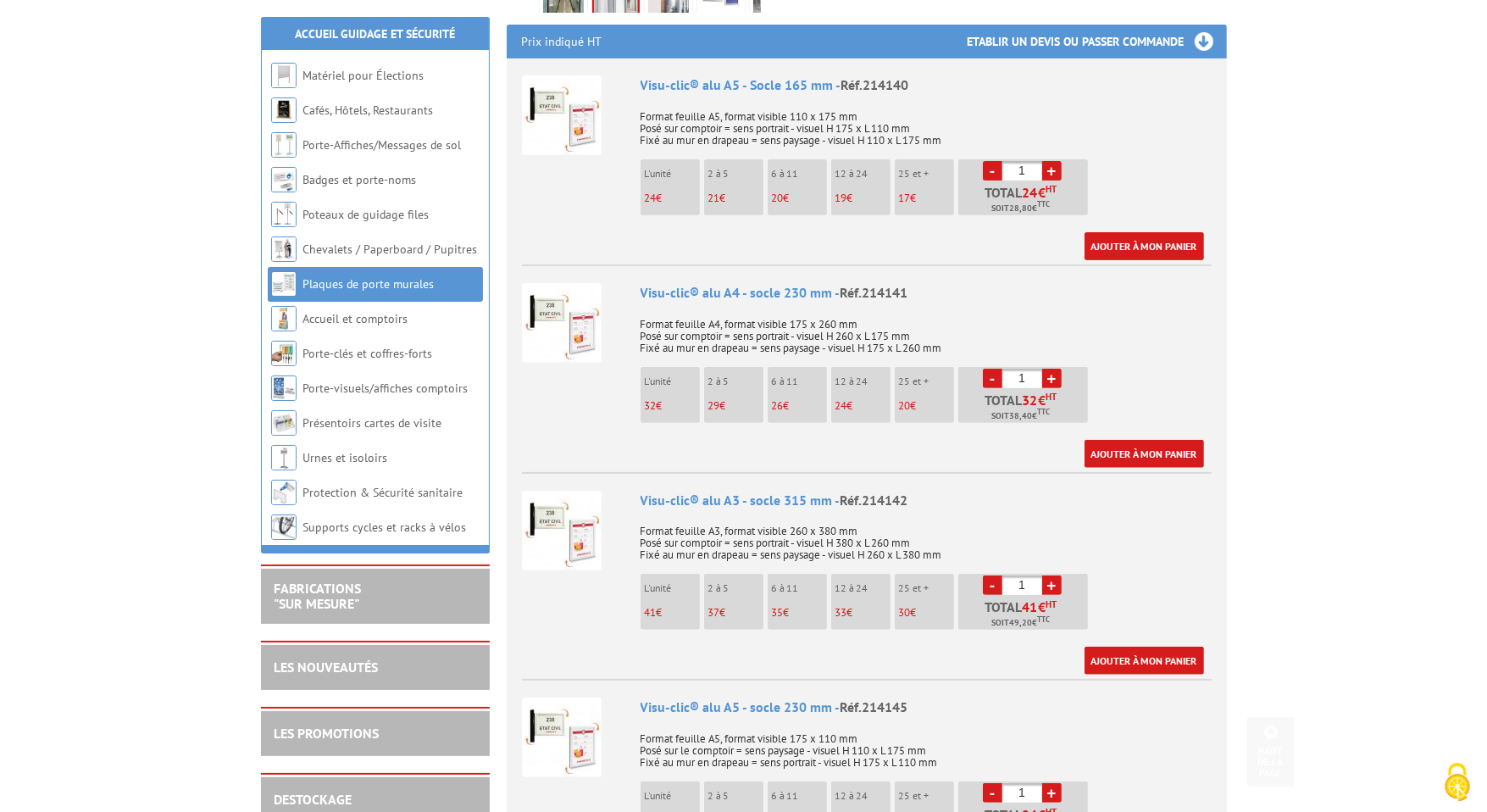
scroll to position [678, 0]
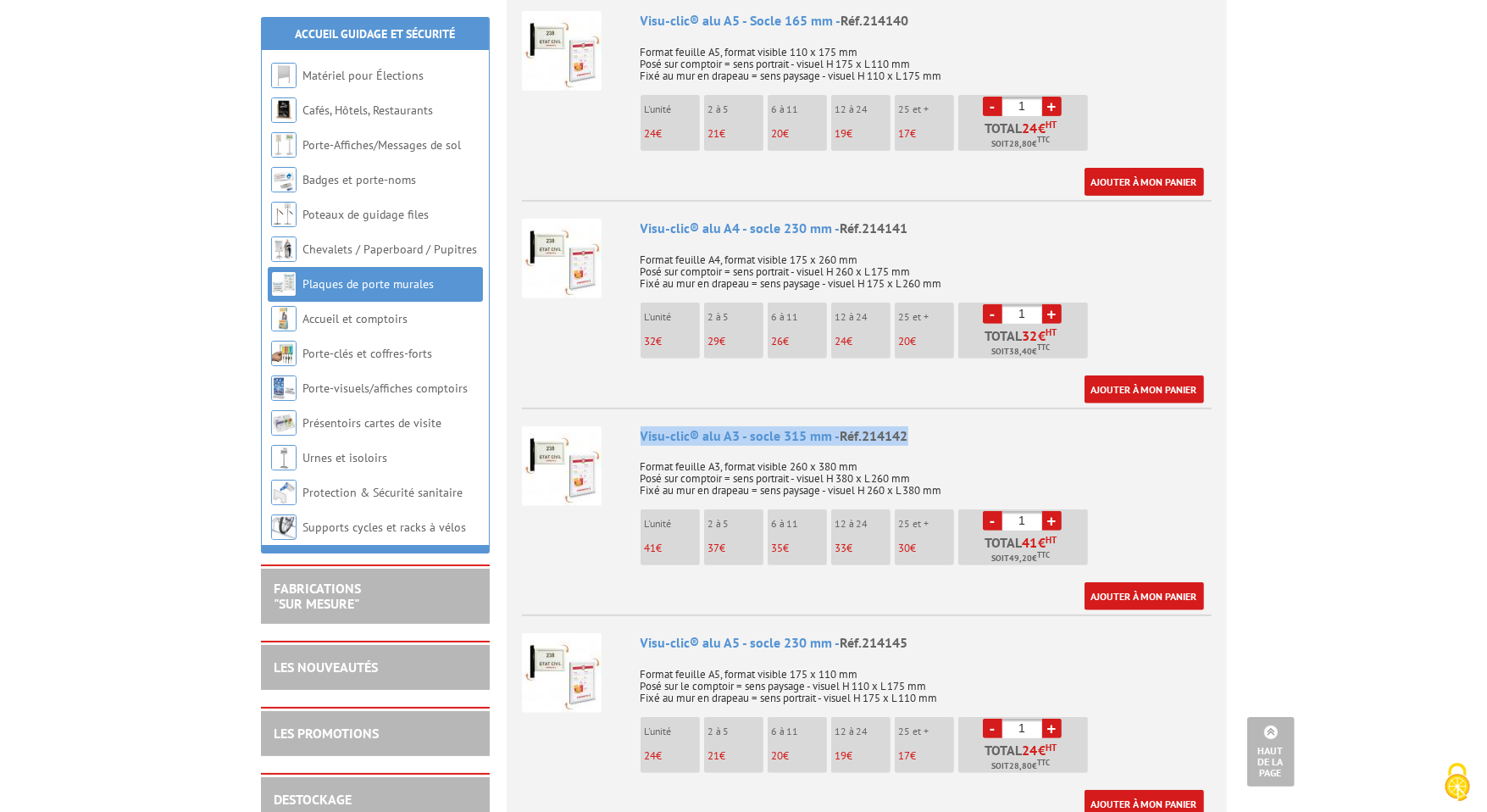
drag, startPoint x: 897, startPoint y: 437, endPoint x: 631, endPoint y: 435, distance: 266.0
click at [631, 435] on li "Visu-clic® alu A3 - socle 315 mm - Réf.214142 Format feuille A3, format visible…" at bounding box center [867, 509] width 690 height 204
copy div "Visu-clic® alu A3 - socle 315 mm - Réf.214142"
click at [745, 450] on p "Format feuille A3, format visible 260 x 380 mm Posé sur comptoir = sens portrai…" at bounding box center [926, 473] width 572 height 48
drag, startPoint x: 642, startPoint y: 429, endPoint x: 955, endPoint y: 495, distance: 319.9
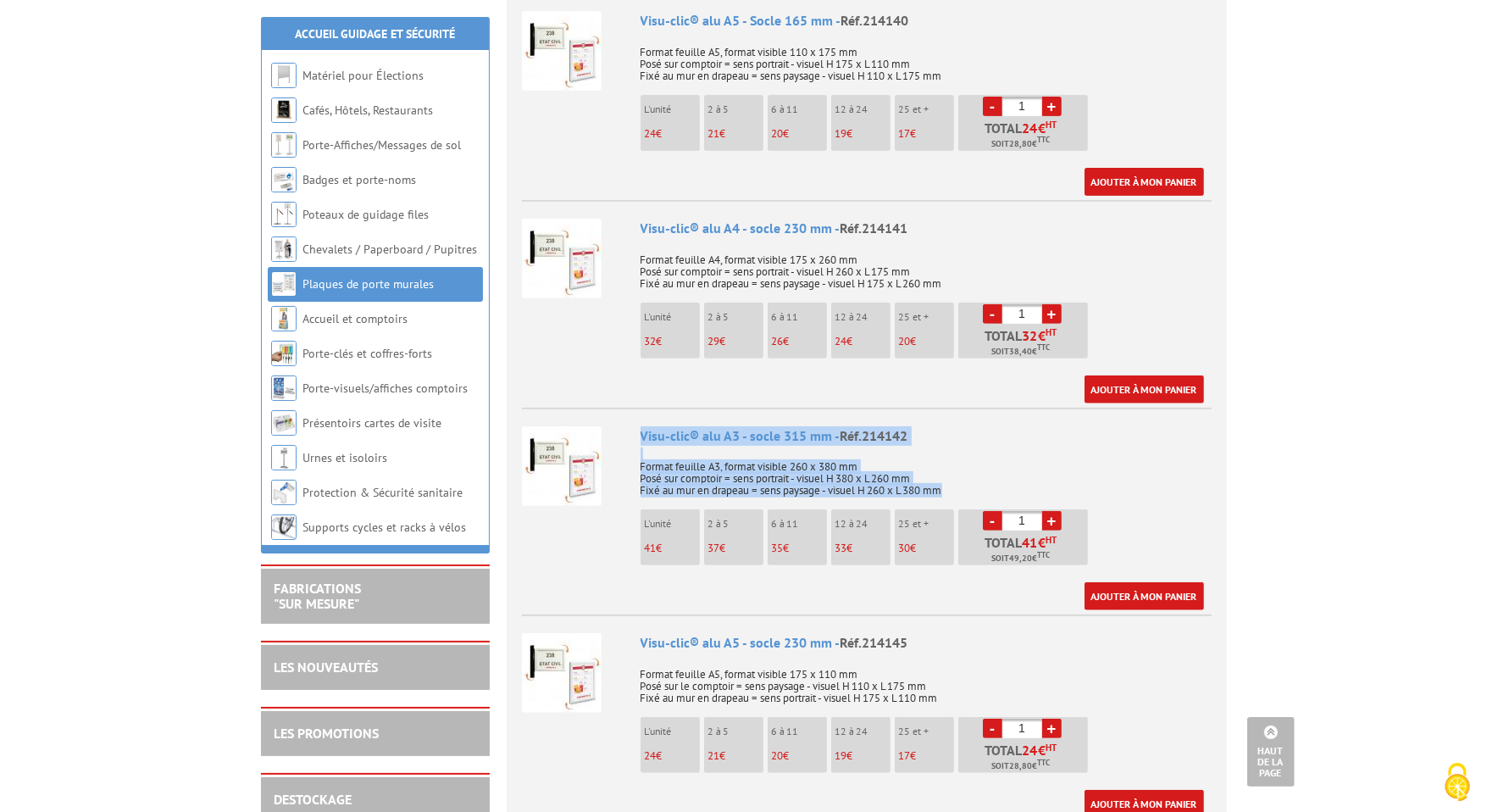
click at [955, 495] on div "Visu-clic® alu A3 - socle 315 mm - Réf.214142 Format feuille A3, format visible…" at bounding box center [926, 519] width 572 height 185
copy div "Visu-clic® alu A3 - socle 315 mm - Réf.214142 Format feuille A3, format visible…"
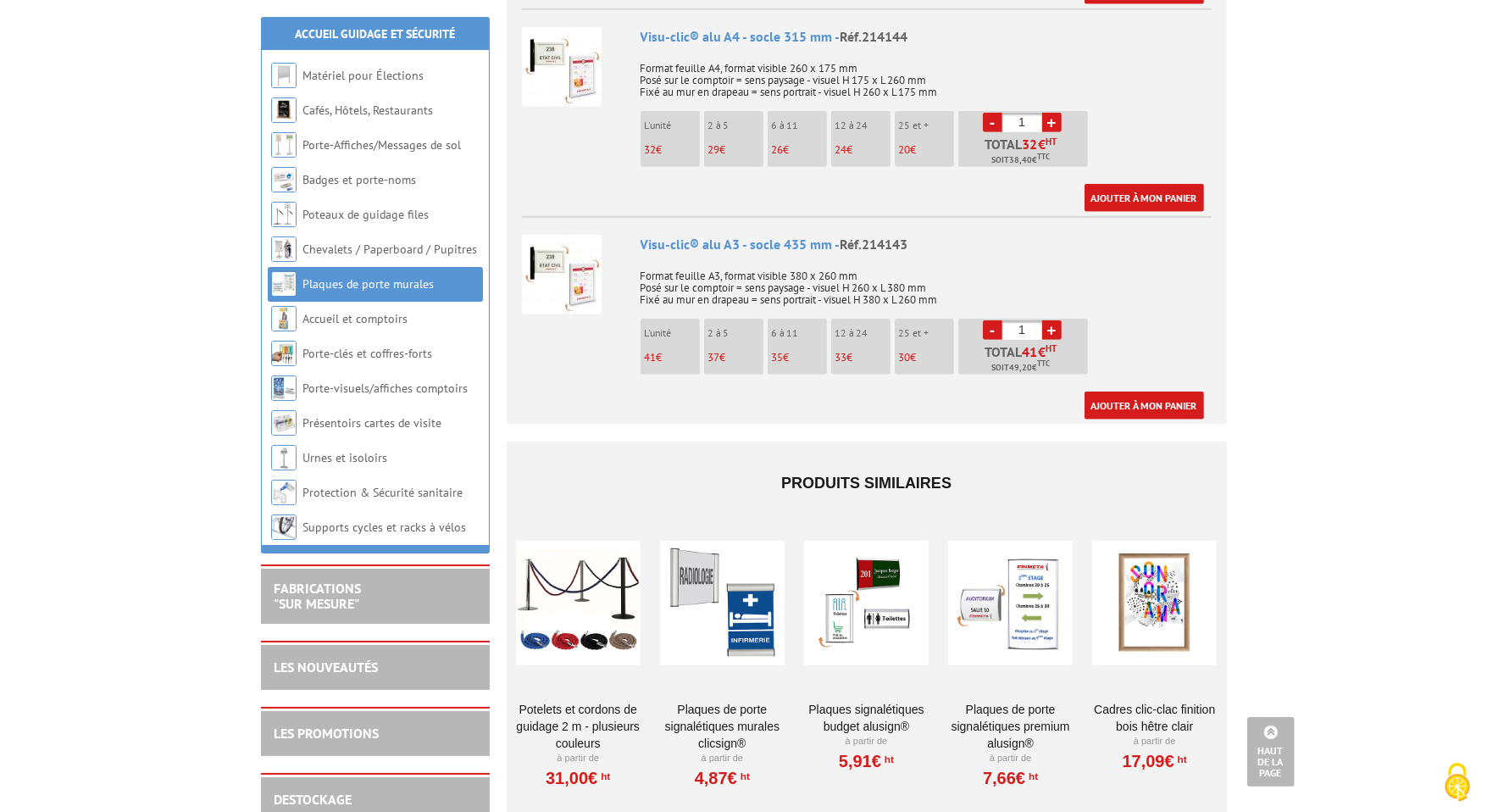
scroll to position [1525, 0]
